Goal: Task Accomplishment & Management: Manage account settings

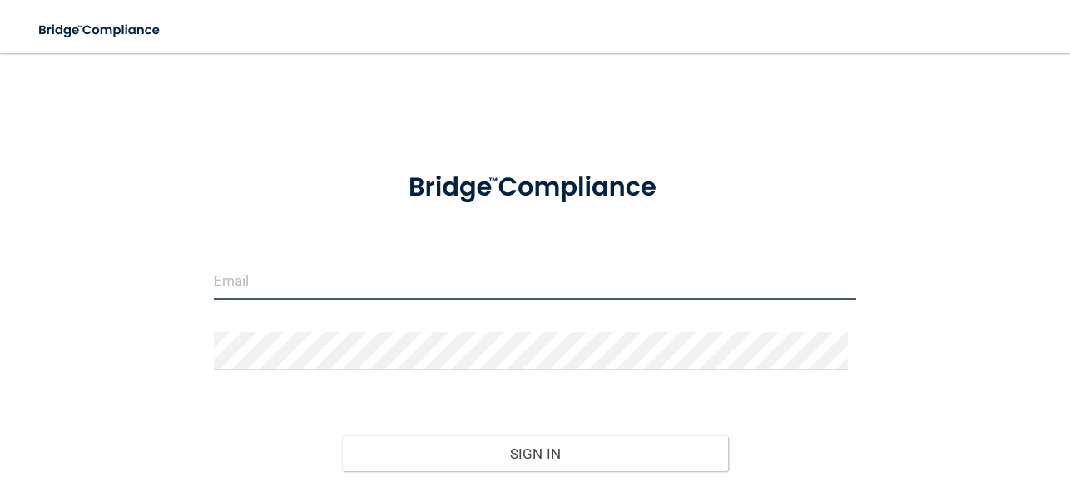
click at [431, 281] on input "email" at bounding box center [535, 280] width 642 height 37
type input "[EMAIL_ADDRESS][DOMAIN_NAME]"
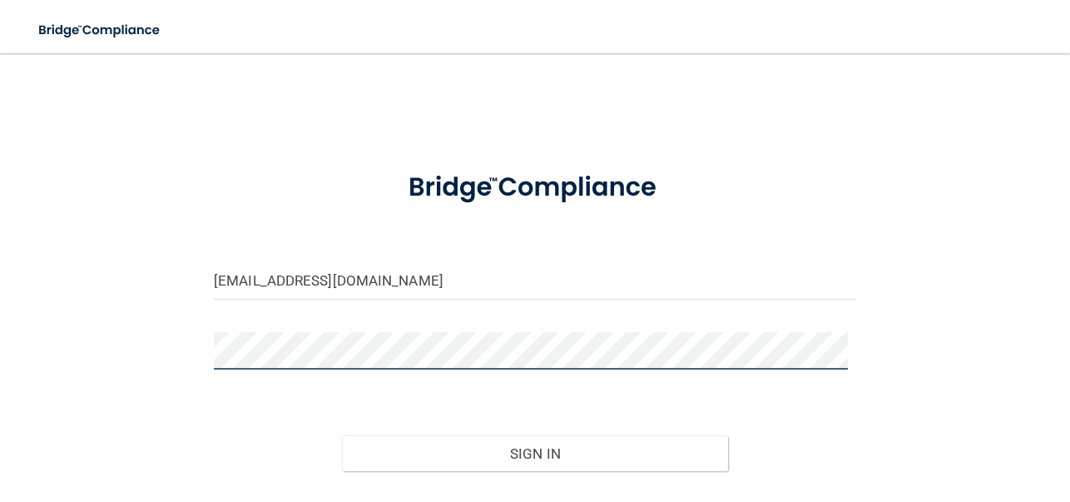
click at [342, 435] on button "Sign In" at bounding box center [534, 453] width 385 height 37
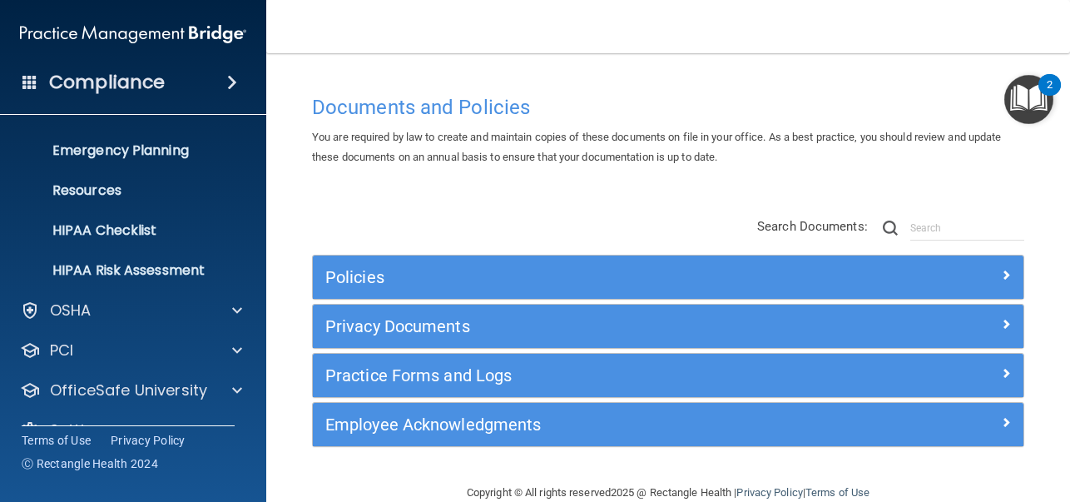
scroll to position [189, 0]
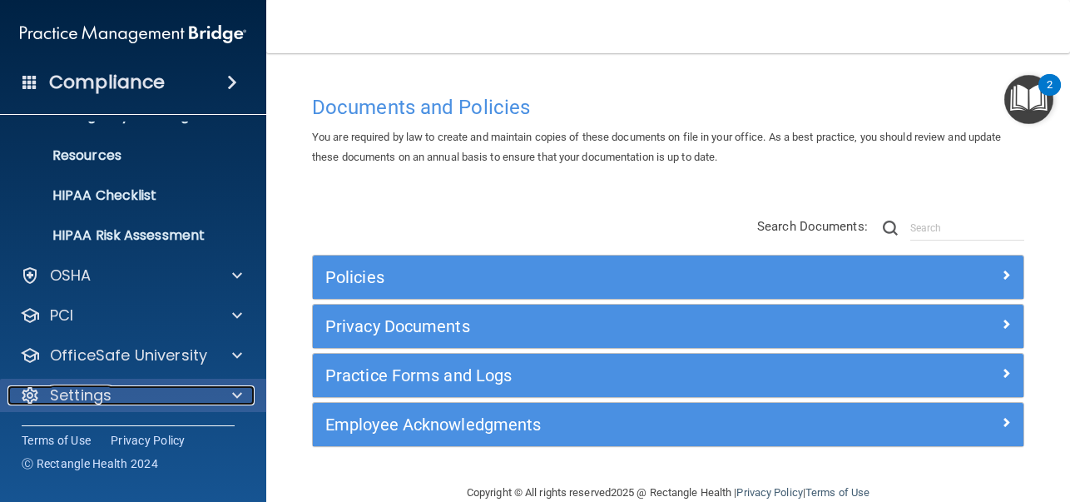
click at [160, 399] on div "Settings" at bounding box center [110, 395] width 206 height 20
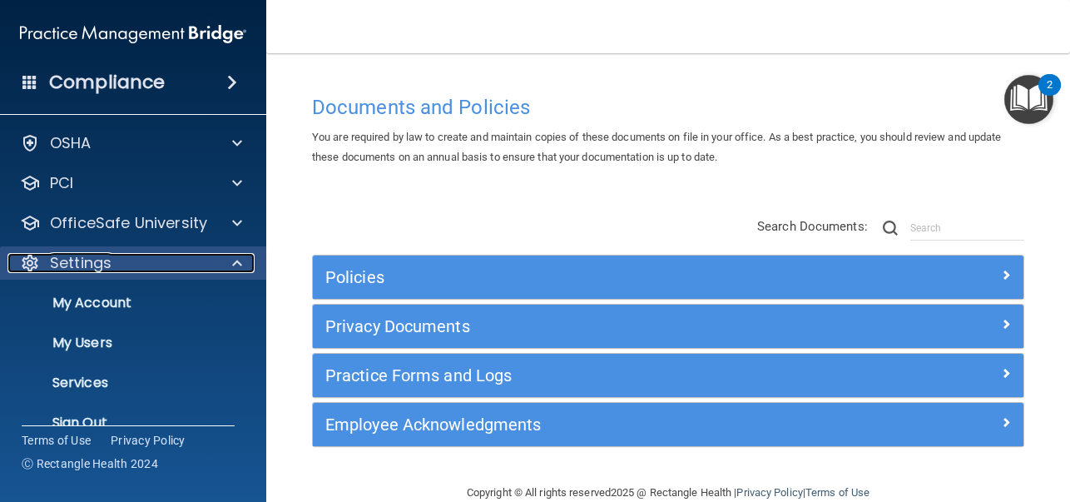
scroll to position [348, 0]
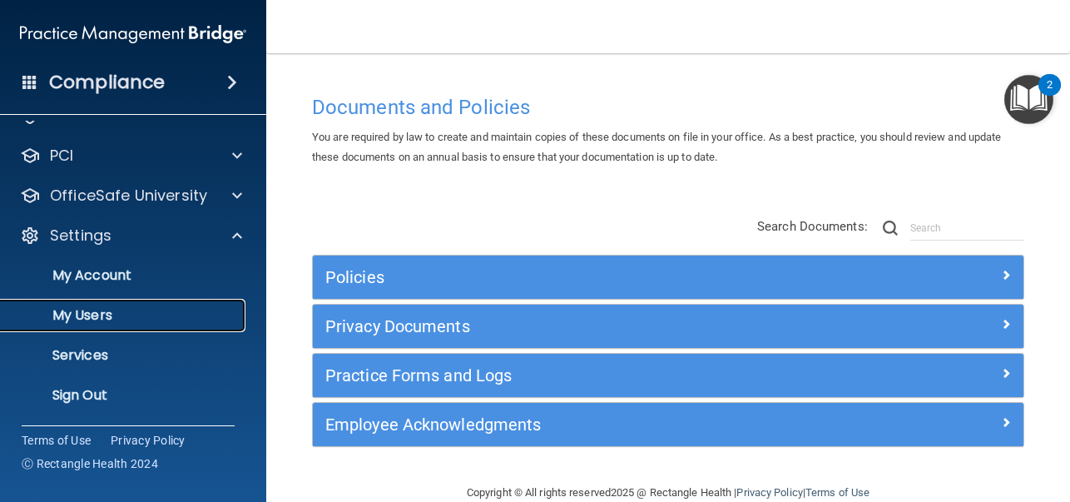
click at [104, 311] on p "My Users" at bounding box center [124, 315] width 227 height 17
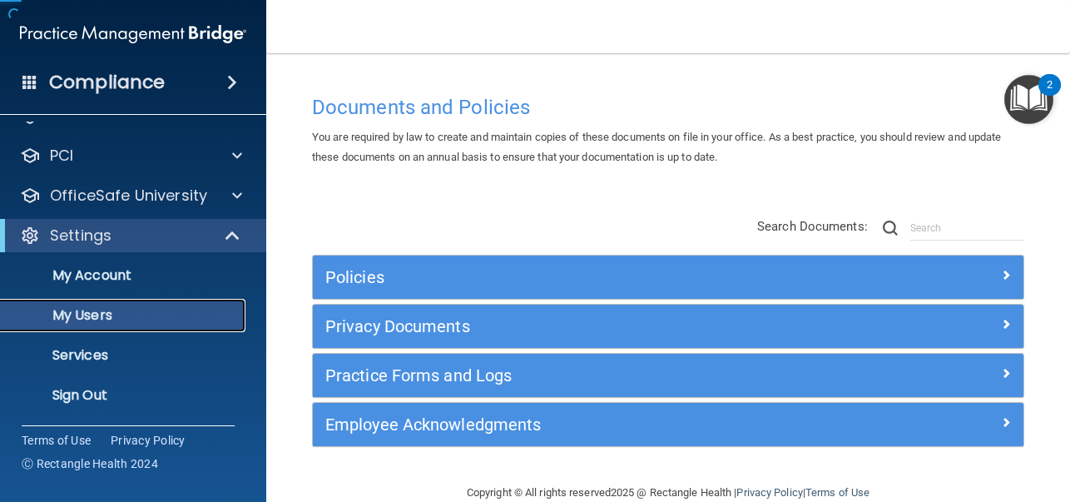
scroll to position [68, 0]
select select "20"
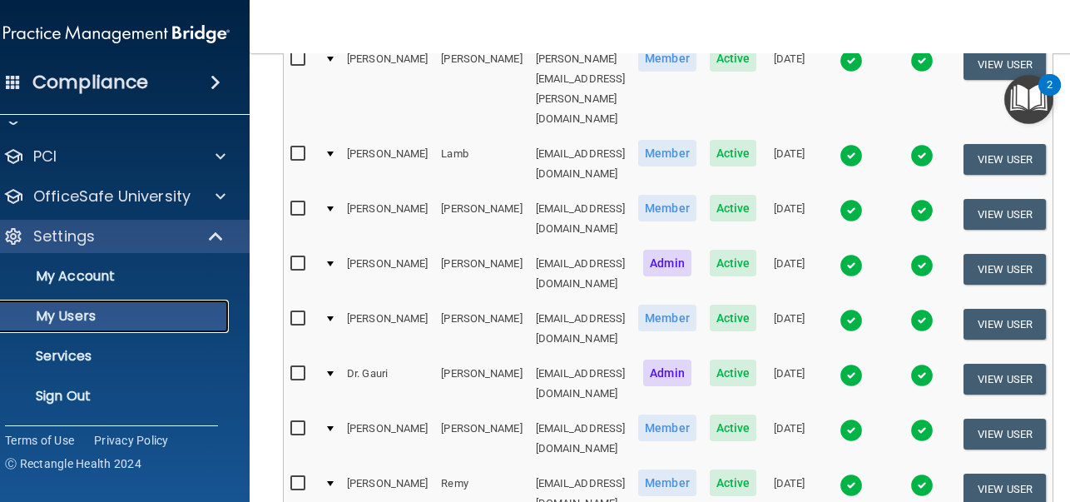
scroll to position [582, 0]
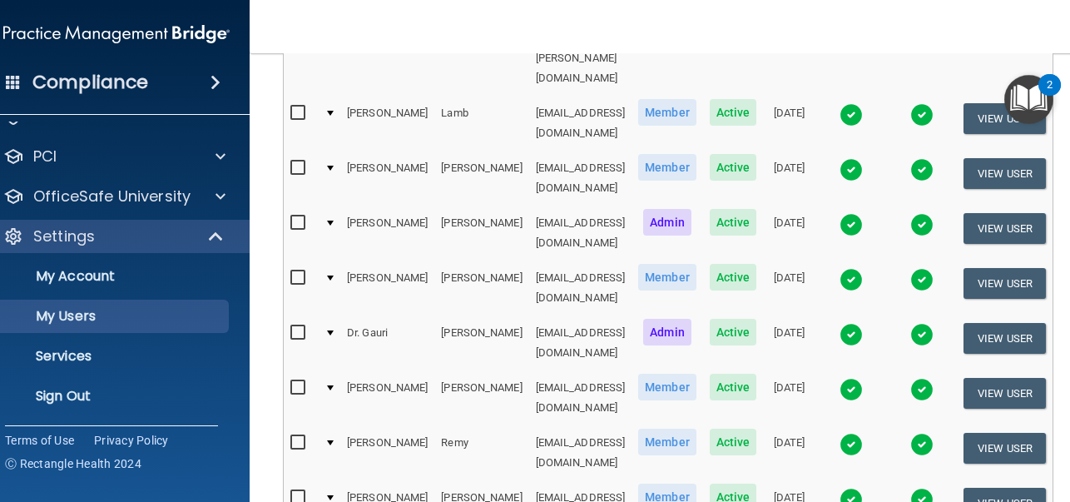
click at [862, 487] on img at bounding box center [850, 498] width 23 height 23
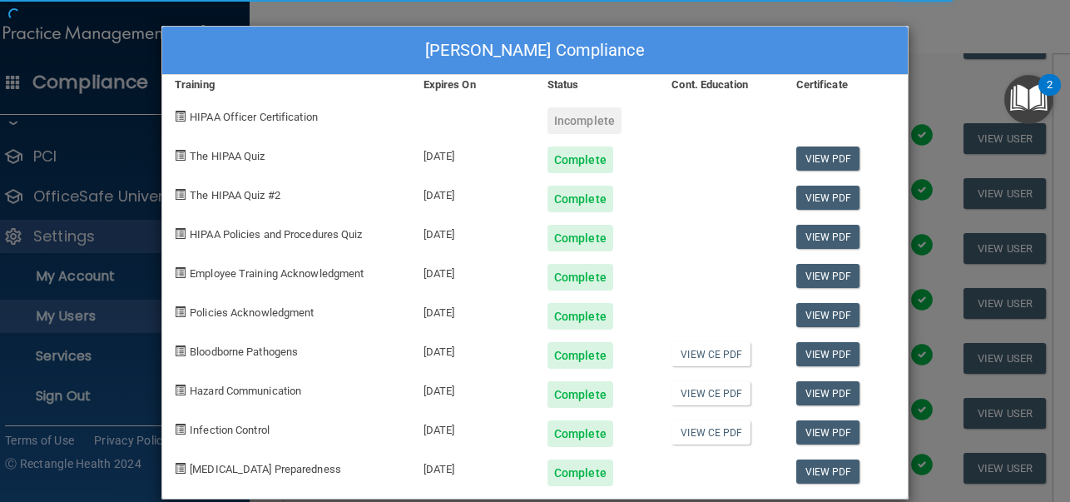
scroll to position [23, 0]
